Goal: Purchase product/service

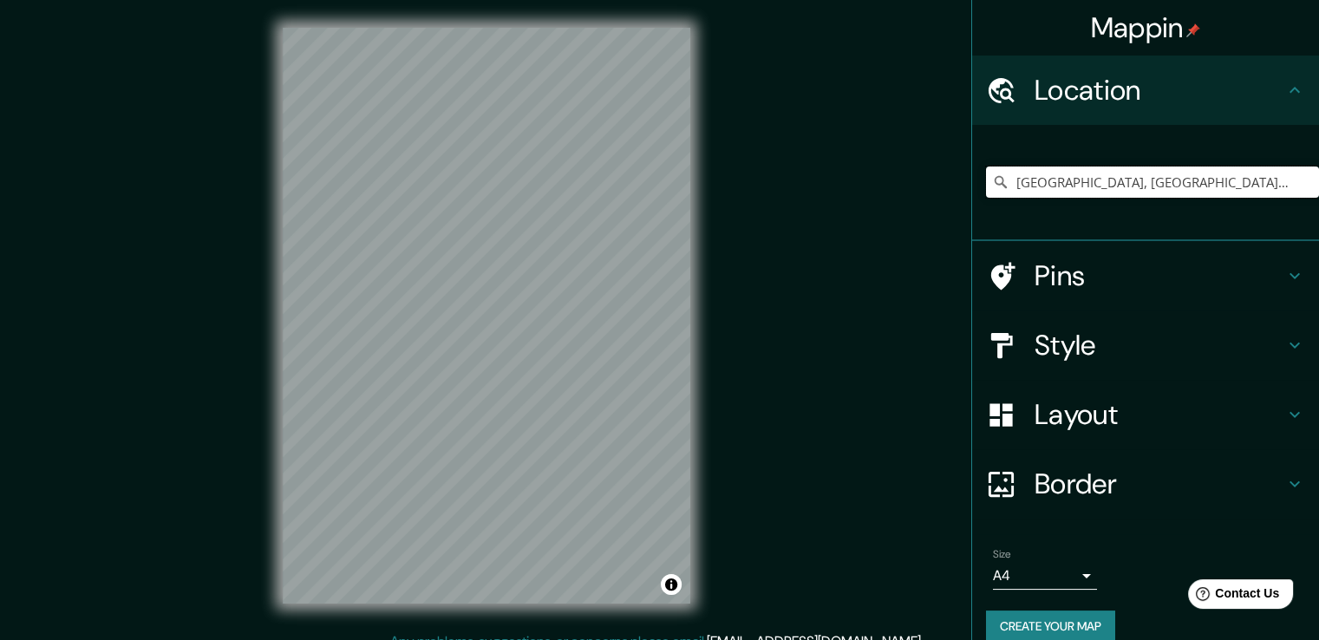
click at [1030, 183] on input "[GEOGRAPHIC_DATA], [GEOGRAPHIC_DATA], [GEOGRAPHIC_DATA]" at bounding box center [1152, 182] width 333 height 31
click at [1103, 187] on input "[GEOGRAPHIC_DATA], [GEOGRAPHIC_DATA], [GEOGRAPHIC_DATA]" at bounding box center [1152, 182] width 333 height 31
click at [1266, 172] on input "[GEOGRAPHIC_DATA], [GEOGRAPHIC_DATA], [GEOGRAPHIC_DATA]" at bounding box center [1152, 182] width 333 height 31
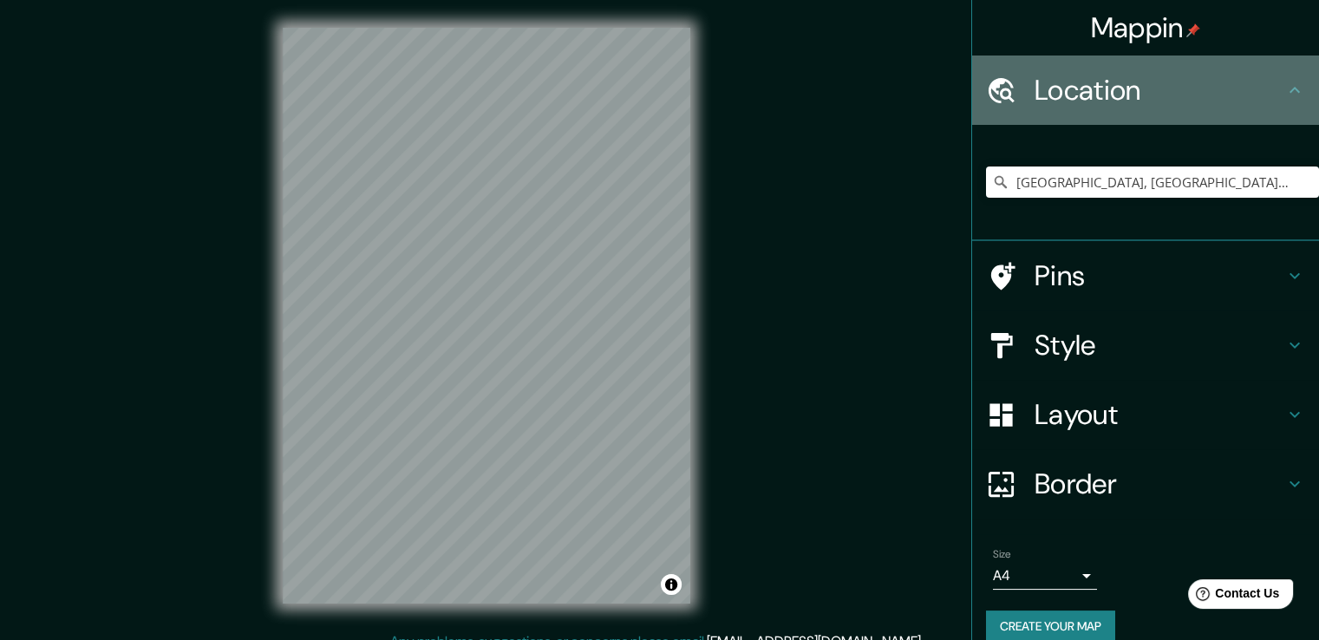
click at [1043, 97] on h4 "Location" at bounding box center [1160, 90] width 250 height 35
click at [1284, 91] on icon at bounding box center [1294, 90] width 21 height 21
click at [1076, 95] on h4 "Location" at bounding box center [1160, 90] width 250 height 35
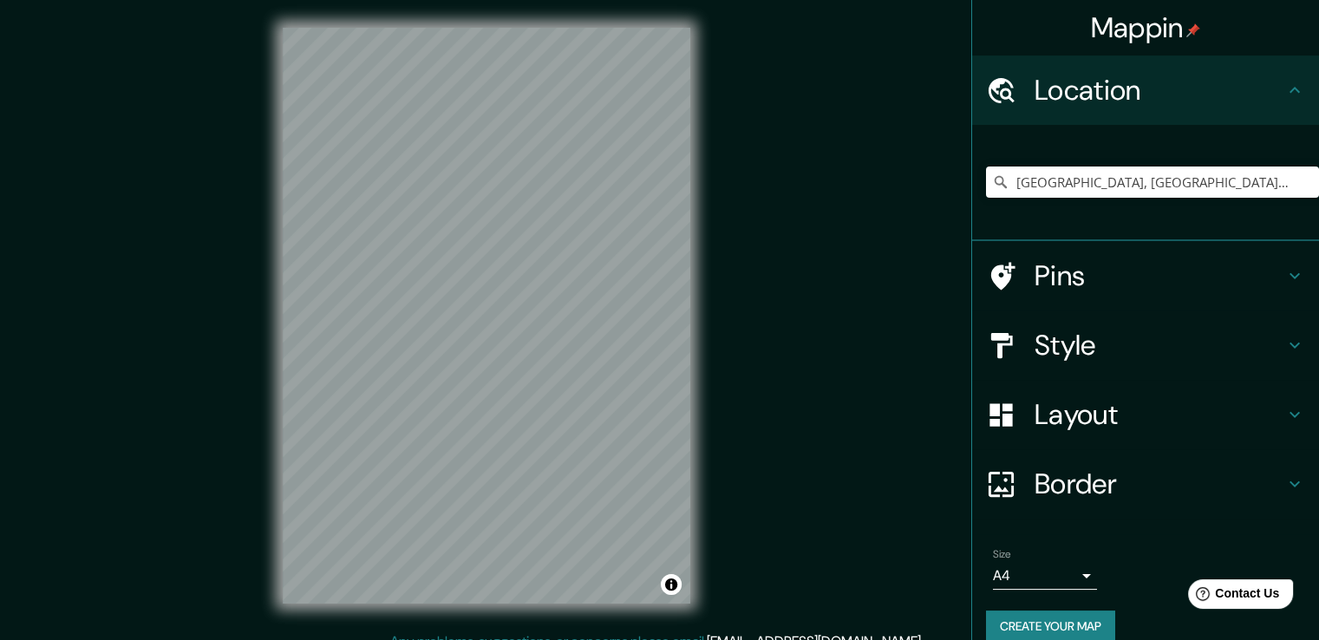
click at [992, 182] on icon at bounding box center [1000, 181] width 17 height 17
click at [992, 180] on icon at bounding box center [1000, 181] width 17 height 17
drag, startPoint x: 1083, startPoint y: 189, endPoint x: 1255, endPoint y: 133, distance: 180.7
click at [1255, 133] on div "[GEOGRAPHIC_DATA], [GEOGRAPHIC_DATA], [GEOGRAPHIC_DATA]" at bounding box center [1145, 183] width 347 height 116
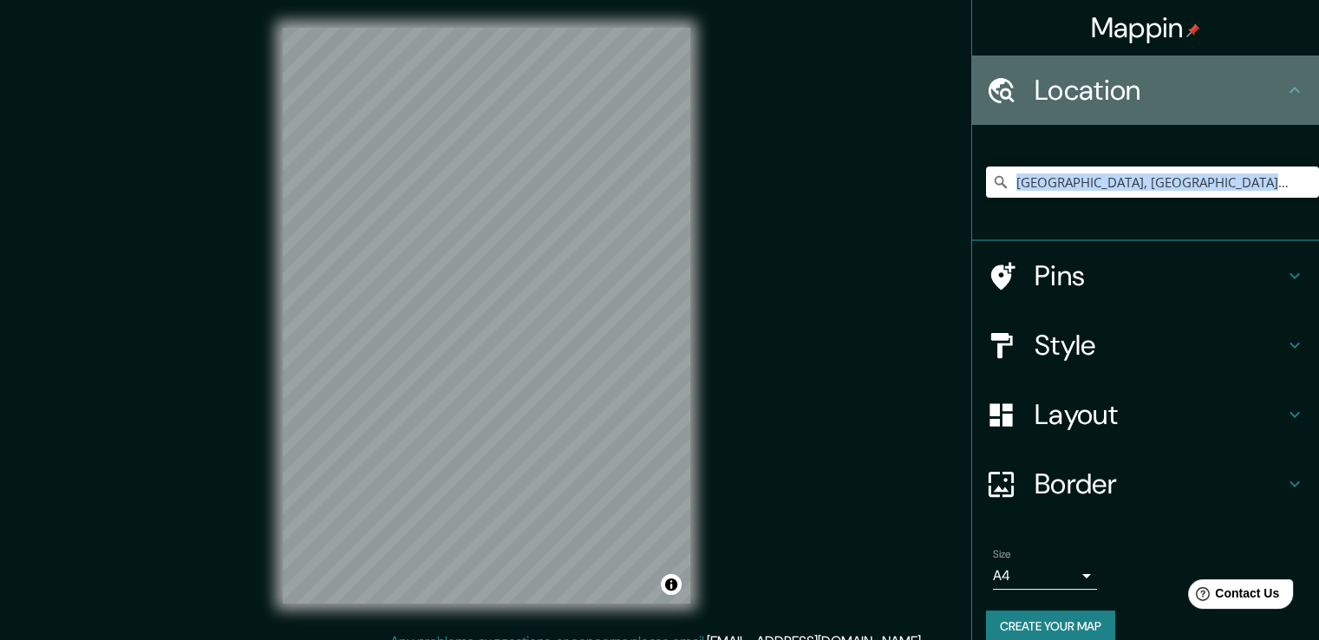
click at [1263, 124] on div "Location" at bounding box center [1145, 90] width 347 height 69
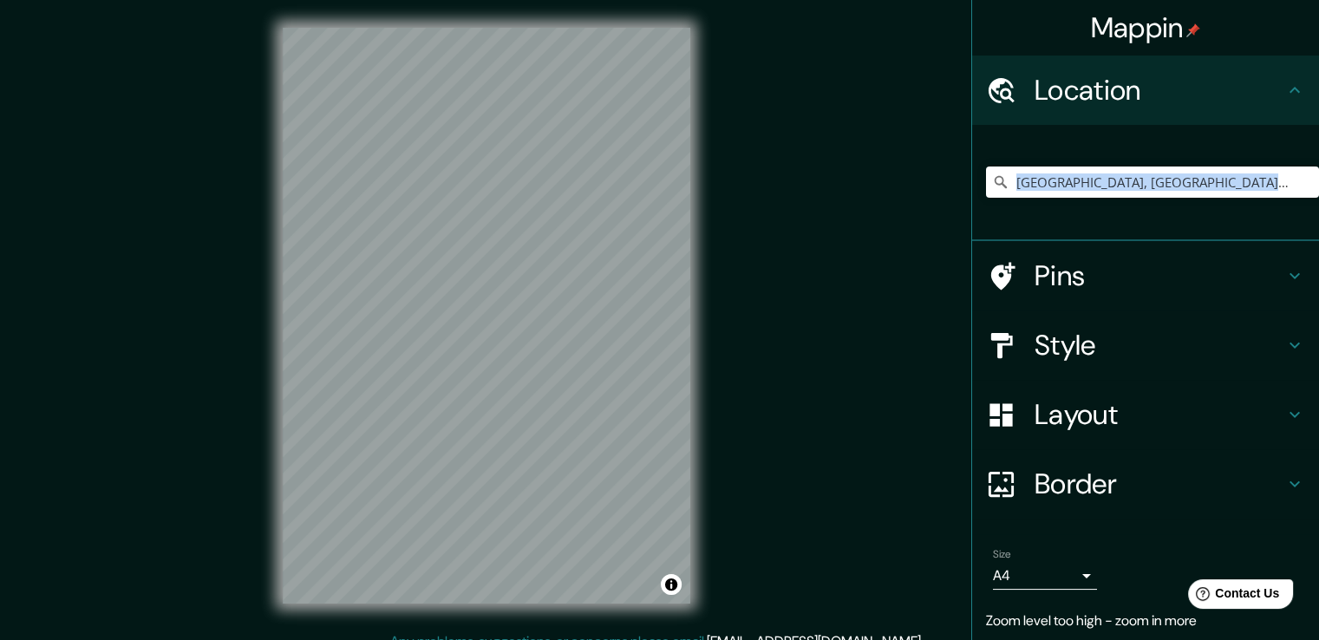
click at [278, 190] on div "© Mapbox © OpenStreetMap Improve this map" at bounding box center [486, 315] width 463 height 631
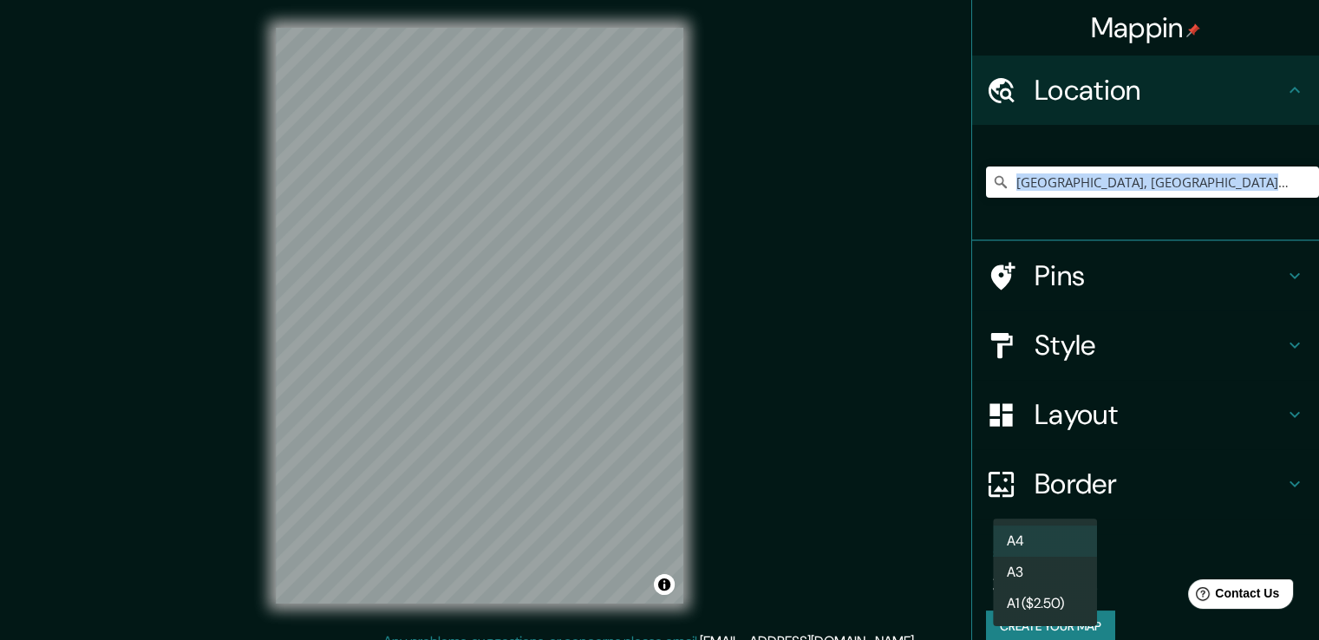
click at [1071, 570] on body "Mappin Location [GEOGRAPHIC_DATA], [GEOGRAPHIC_DATA], [GEOGRAPHIC_DATA] Pins St…" at bounding box center [659, 320] width 1319 height 640
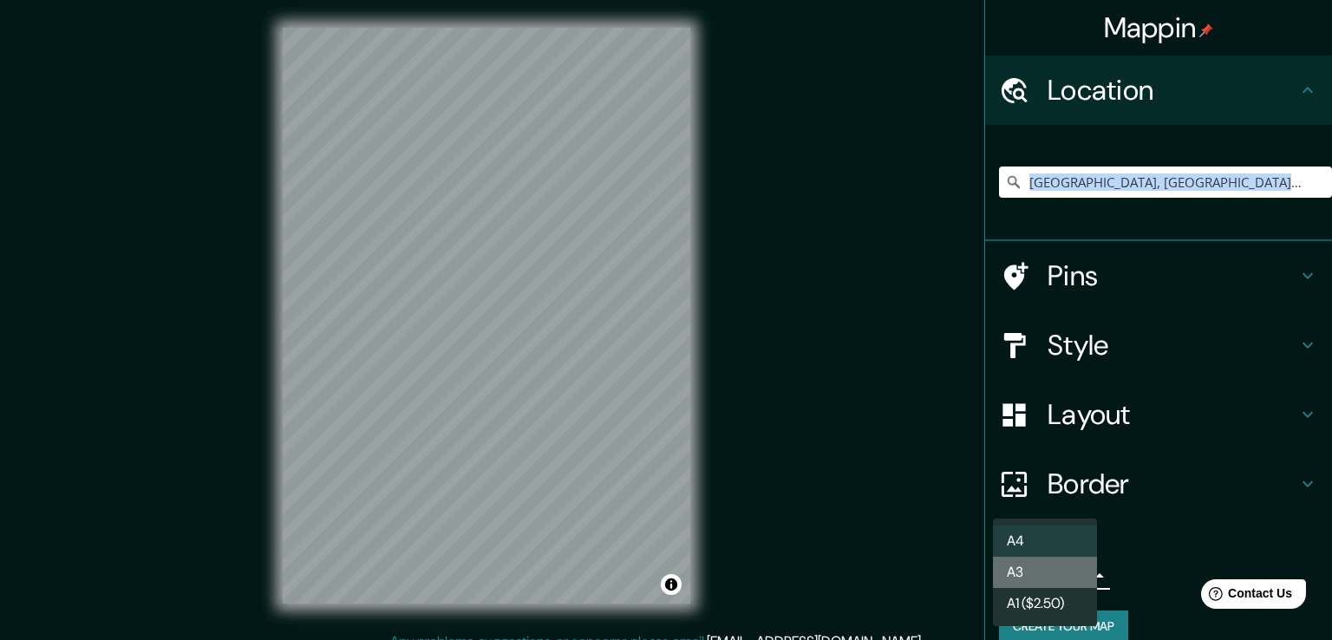
click at [1051, 582] on li "A3" at bounding box center [1045, 572] width 104 height 31
